Goal: Navigation & Orientation: Find specific page/section

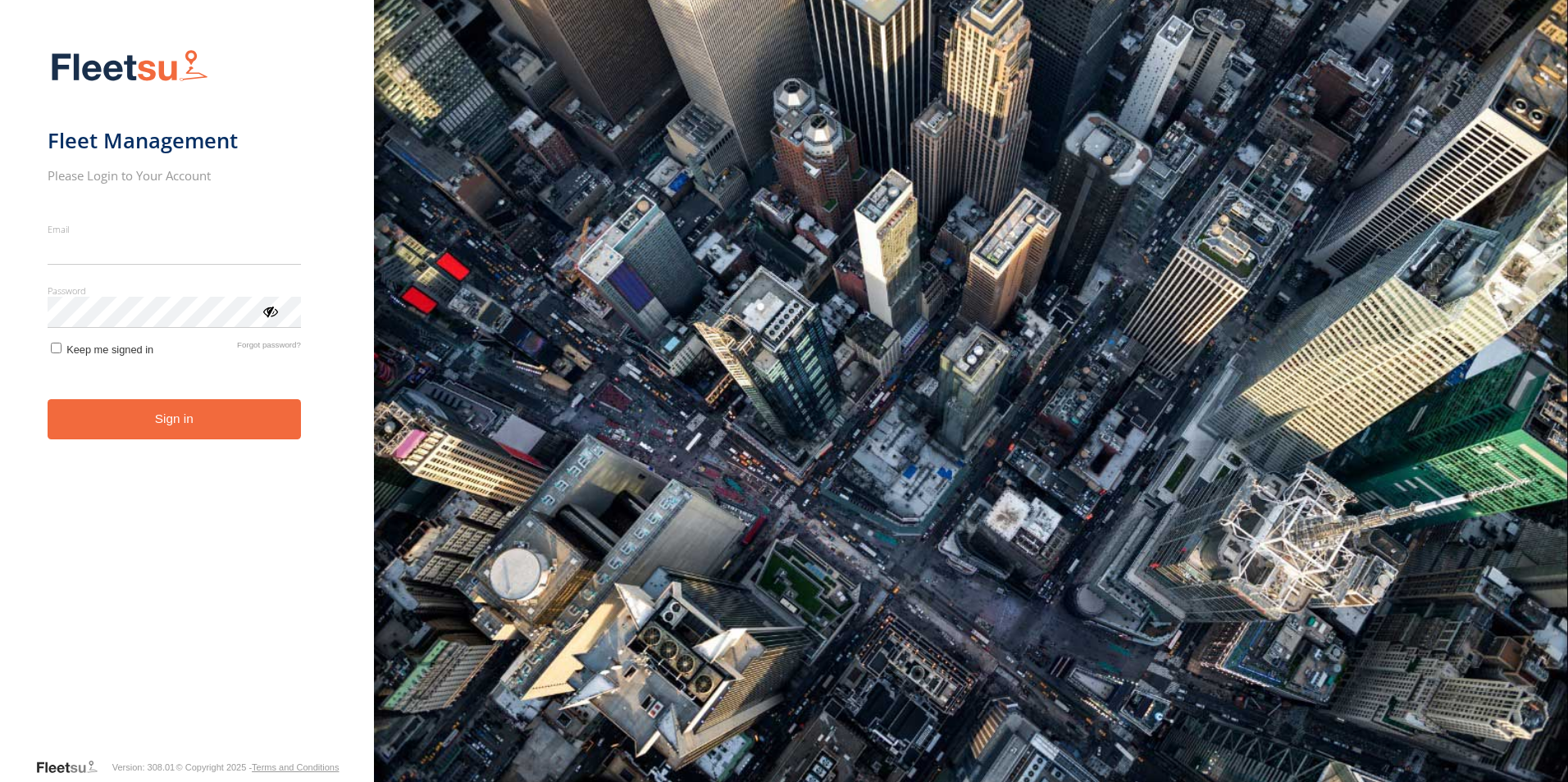
type input "**********"
click at [159, 439] on button "Sign in" at bounding box center [174, 419] width 254 height 40
click at [161, 423] on button "Sign in" at bounding box center [174, 419] width 254 height 40
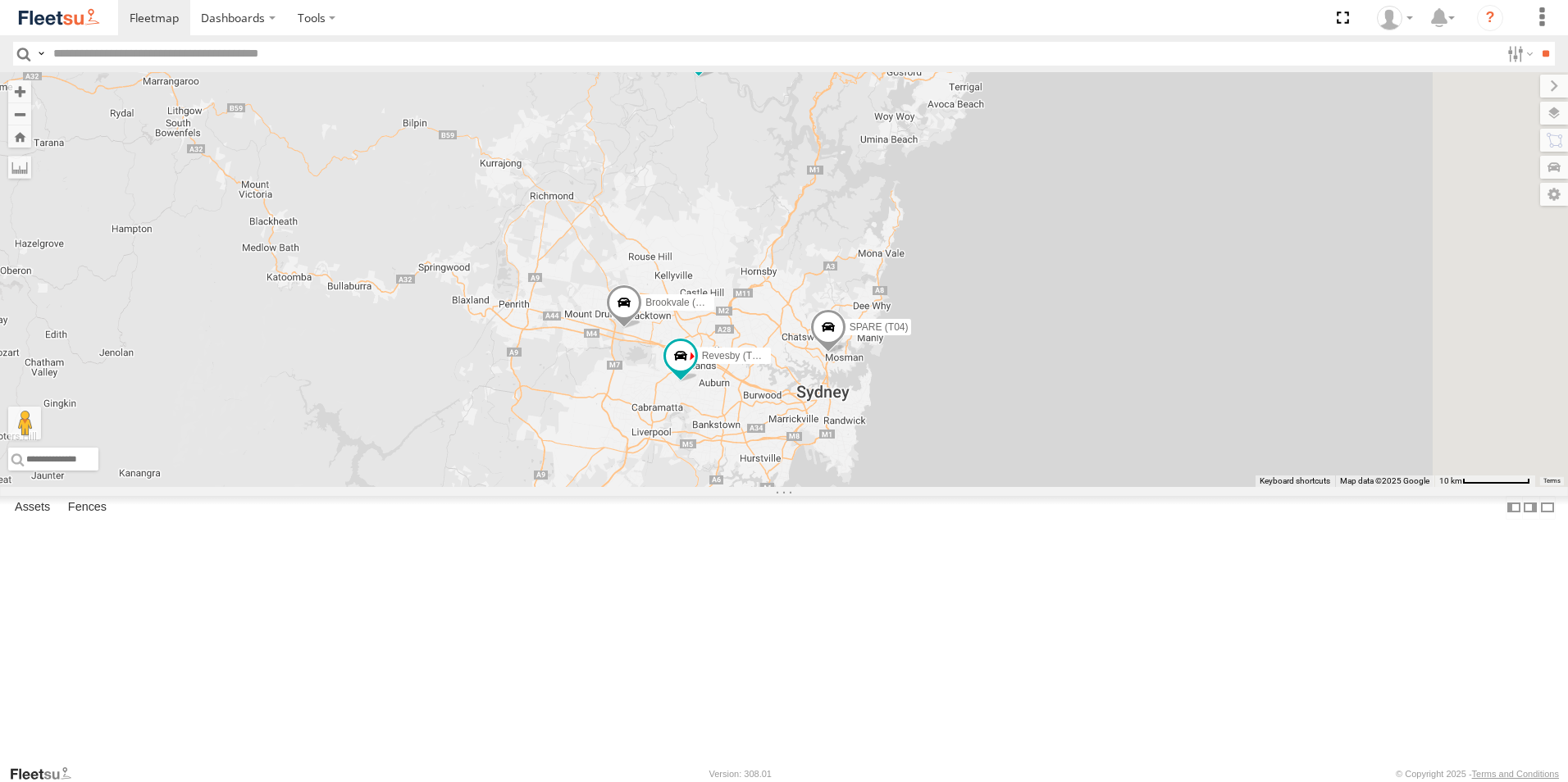
drag, startPoint x: 1262, startPoint y: 651, endPoint x: 839, endPoint y: 597, distance: 426.4
click at [839, 487] on div "Brookvale (T10 - [PERSON_NAME]) 2 Blacktown #2 (T05 - [PERSON_NAME]) Revesby (T…" at bounding box center [784, 280] width 1568 height 415
click at [0, 0] on span at bounding box center [0, 0] width 0 height 0
